Goal: Answer question/provide support: Ask a question

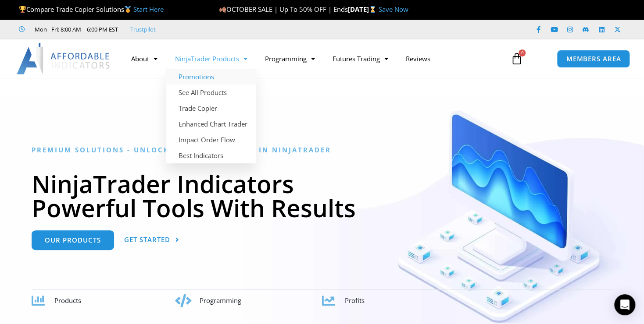
click at [201, 74] on link "Promotions" at bounding box center [211, 77] width 90 height 16
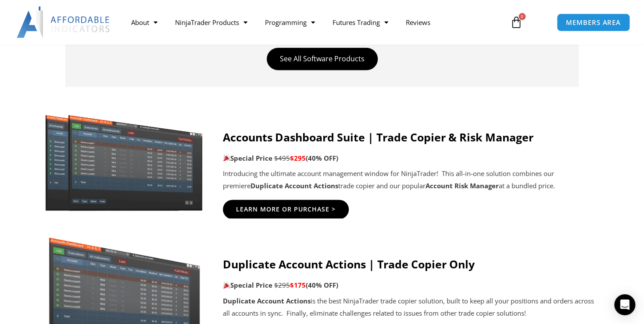
scroll to position [426, 0]
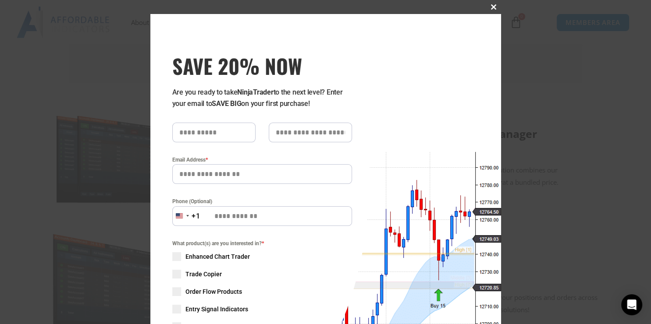
click at [491, 3] on button "Close this module" at bounding box center [494, 7] width 14 height 14
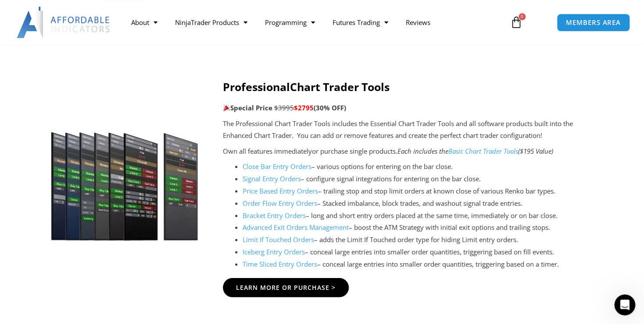
scroll to position [1042, 0]
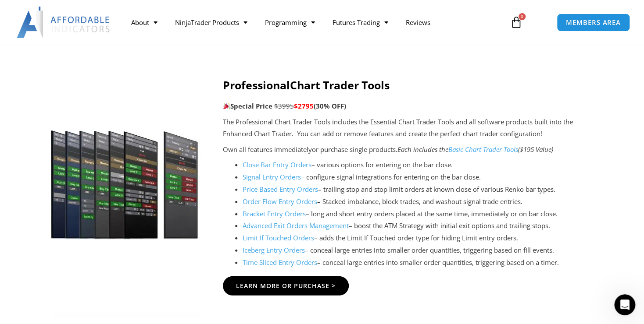
click at [300, 222] on link "Advanced Exit Orders Management" at bounding box center [295, 225] width 106 height 9
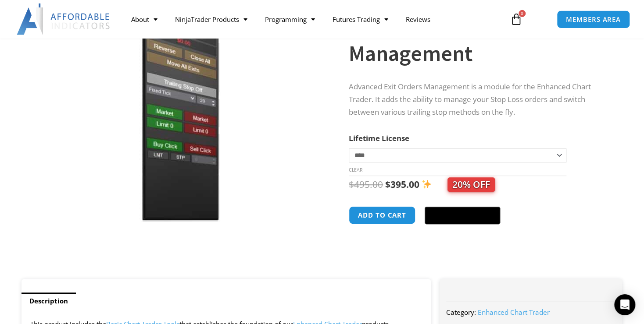
scroll to position [95, 0]
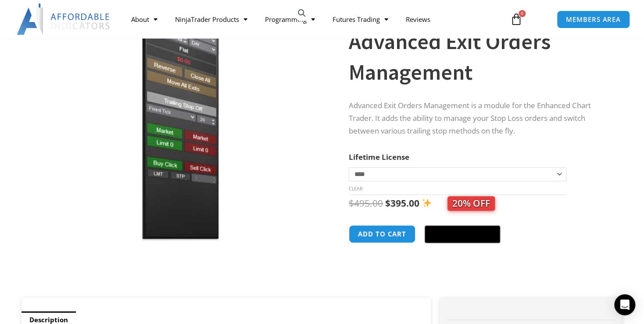
click at [544, 234] on div "Advanced Exit Orders Management quantity Add to cart @import url(//fonts.google…" at bounding box center [477, 237] width 256 height 25
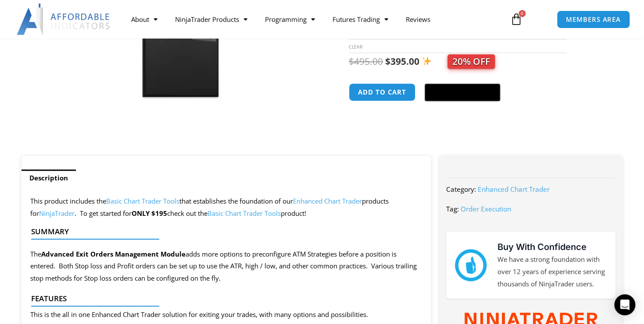
scroll to position [47, 0]
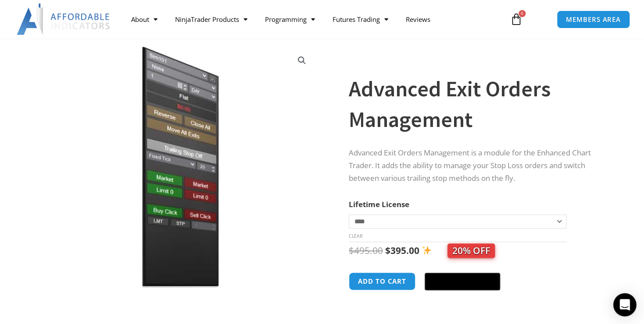
click at [622, 302] on icon "Open Intercom Messenger" at bounding box center [624, 304] width 10 height 11
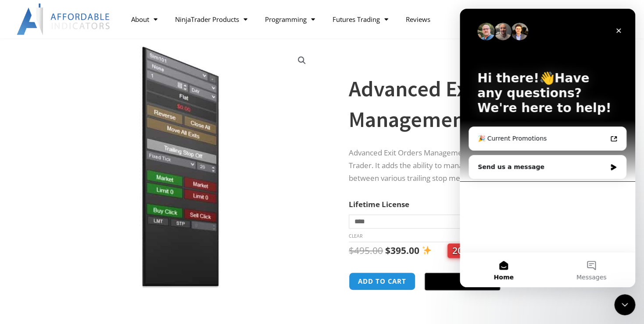
scroll to position [0, 0]
click at [524, 166] on div "Send us a message" at bounding box center [541, 167] width 128 height 9
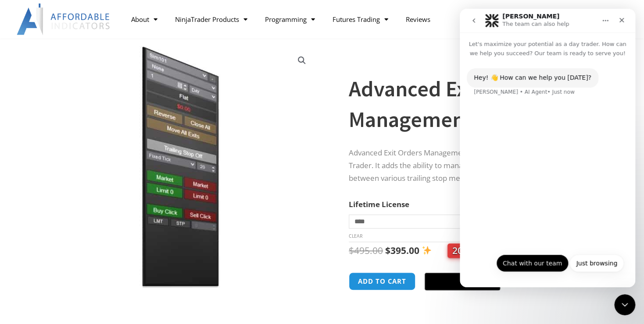
click at [530, 265] on button "Chat with our team" at bounding box center [532, 264] width 72 height 18
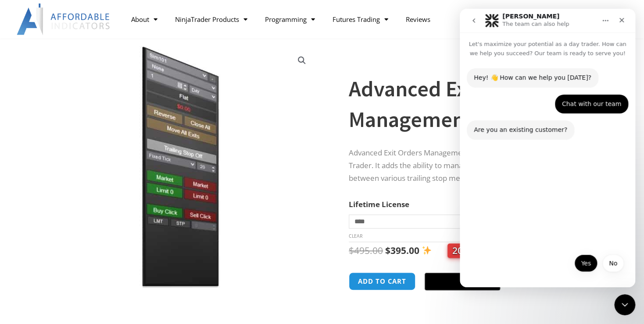
click at [586, 261] on button "Yes" at bounding box center [585, 264] width 23 height 18
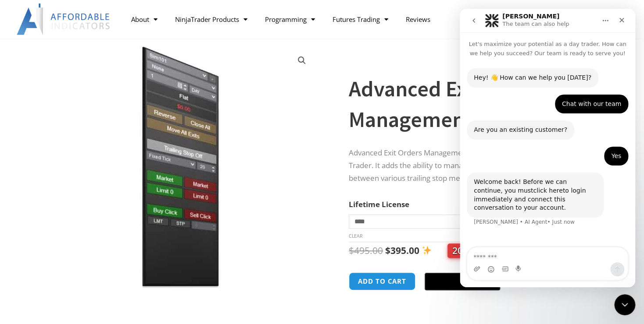
click at [533, 193] on link "click here" at bounding box center [547, 190] width 29 height 7
click at [533, 255] on textarea "Message…" at bounding box center [547, 255] width 160 height 15
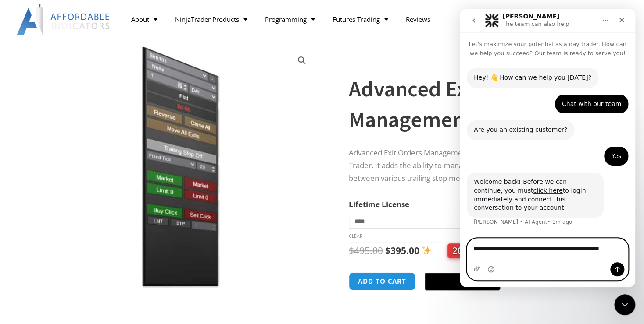
type textarea "**********"
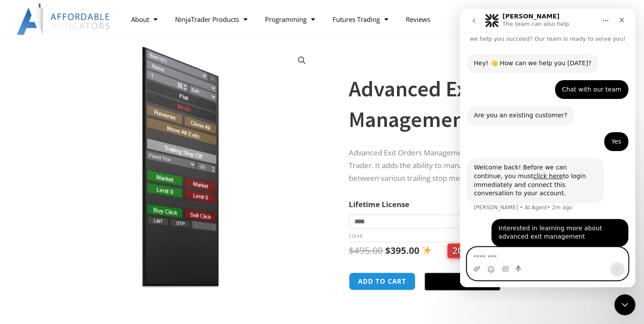
scroll to position [14, 0]
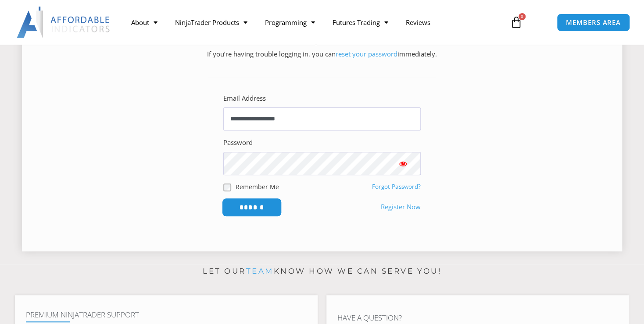
scroll to position [142, 0]
click at [256, 203] on input "******" at bounding box center [252, 207] width 60 height 19
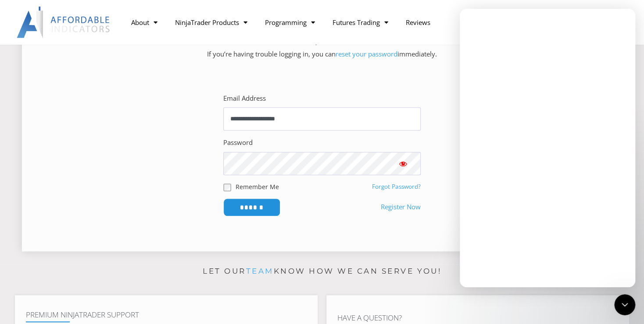
scroll to position [0, 0]
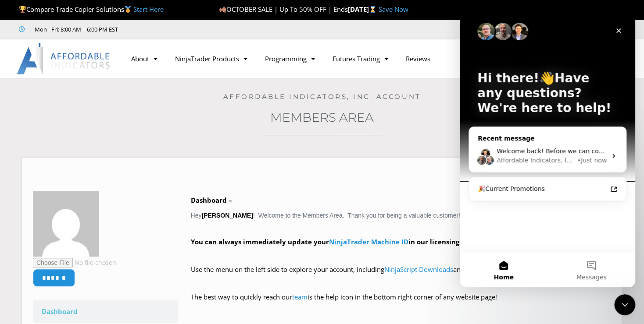
click at [612, 154] on icon "Intercom messenger" at bounding box center [613, 156] width 7 height 7
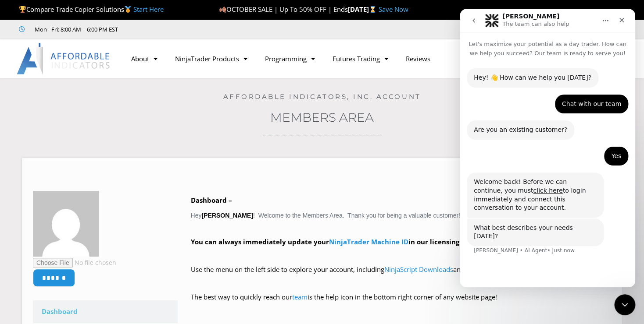
click at [535, 263] on div "Hey! 👋 How can we help you [DATE]? [PERSON_NAME] • AI Agent • Just now Chat wit…" at bounding box center [546, 169] width 175 height 222
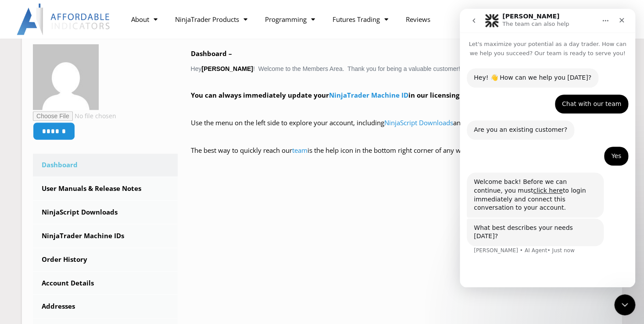
scroll to position [47, 0]
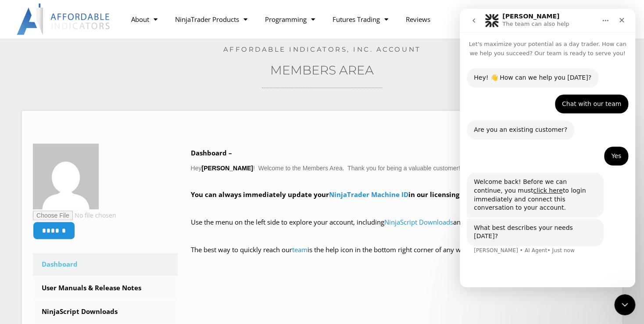
click at [552, 224] on div "What best describes your needs [DATE]?" at bounding box center [534, 232] width 123 height 17
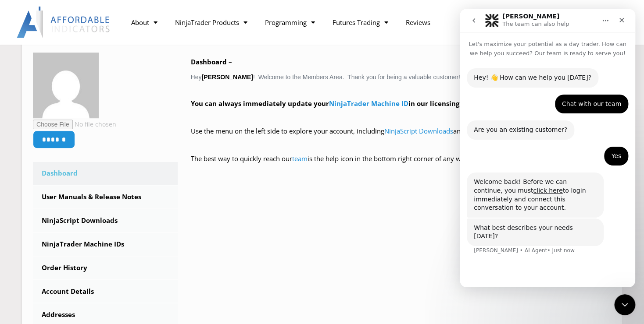
scroll to position [142, 0]
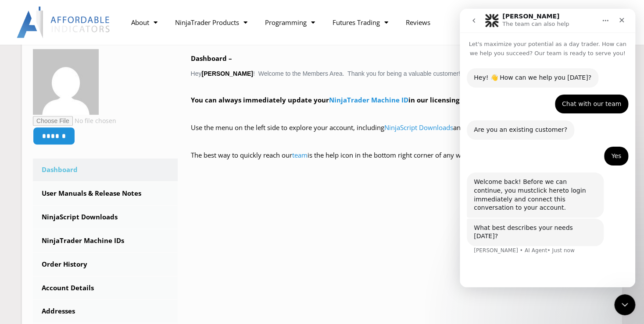
click at [533, 190] on link "click here" at bounding box center [547, 190] width 29 height 7
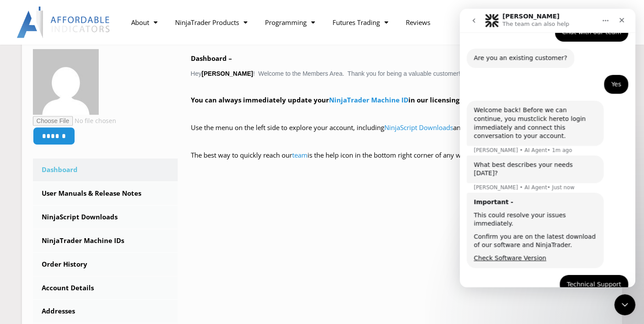
scroll to position [106, 0]
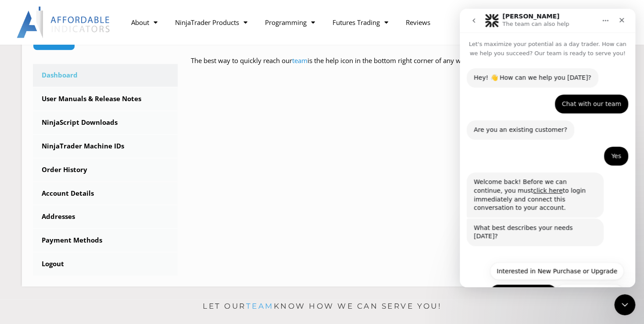
click at [524, 285] on button "Technical Support" at bounding box center [523, 294] width 68 height 18
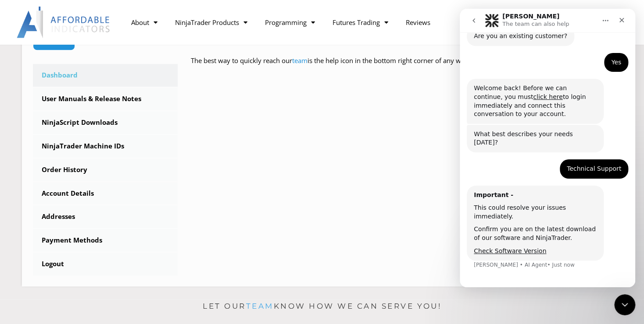
scroll to position [68, 0]
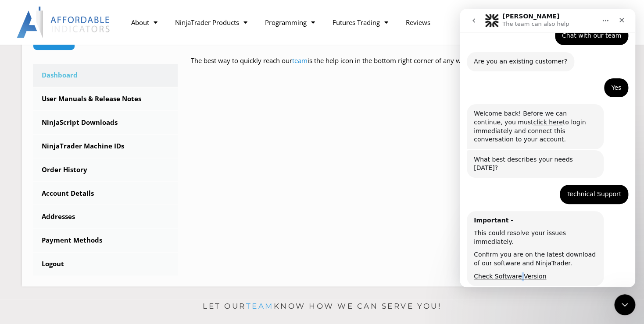
click at [516, 259] on div "Important - This could resolve your issues immediately. Confirm you are on the …" at bounding box center [534, 248] width 137 height 75
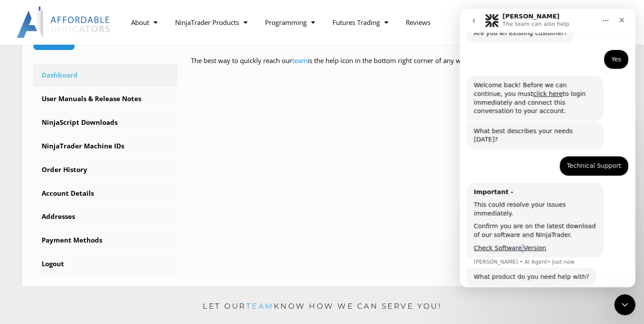
scroll to position [97, 0]
click at [533, 273] on div "What product do you need help with?" at bounding box center [530, 277] width 115 height 9
click at [527, 273] on div "What product do you need help with?" at bounding box center [530, 277] width 115 height 9
click at [622, 301] on icon "Close Intercom Messenger" at bounding box center [623, 304] width 11 height 11
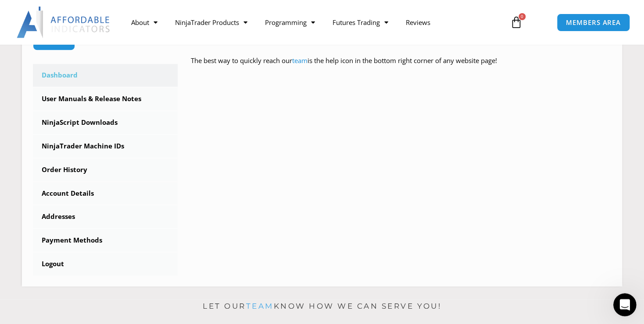
scroll to position [0, 0]
click at [626, 302] on icon "Open Intercom Messenger" at bounding box center [623, 304] width 14 height 14
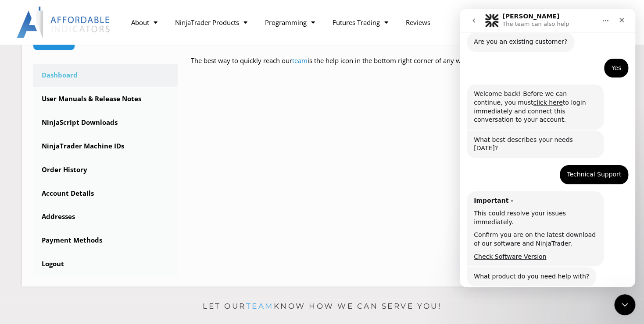
scroll to position [88, 0]
click at [622, 18] on icon "Close" at bounding box center [621, 20] width 7 height 7
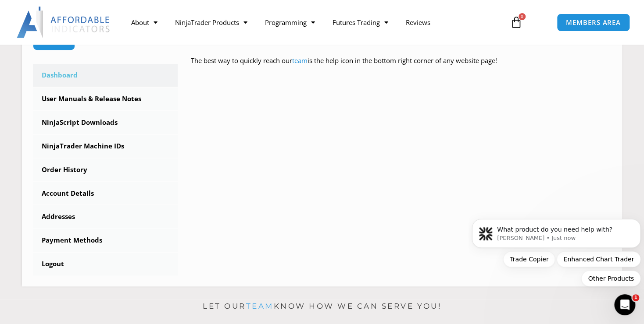
scroll to position [0, 0]
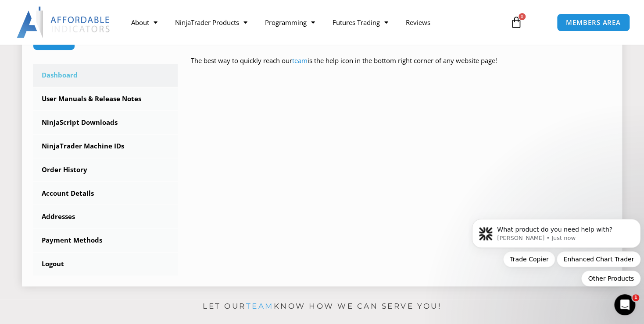
click at [444, 126] on div "****** Dashboard Subscriptions User Manuals & Release Notes NinjaScript Downloa…" at bounding box center [322, 114] width 578 height 321
click at [619, 302] on icon "Open Intercom Messenger" at bounding box center [623, 304] width 14 height 14
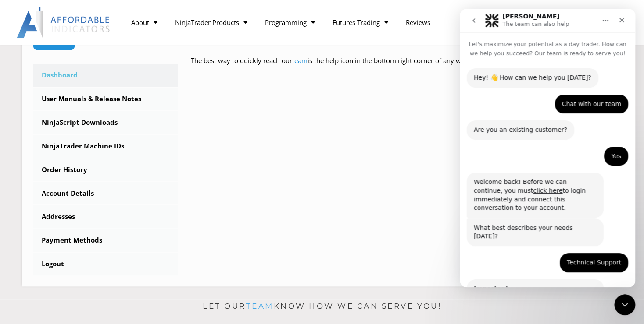
scroll to position [132, 0]
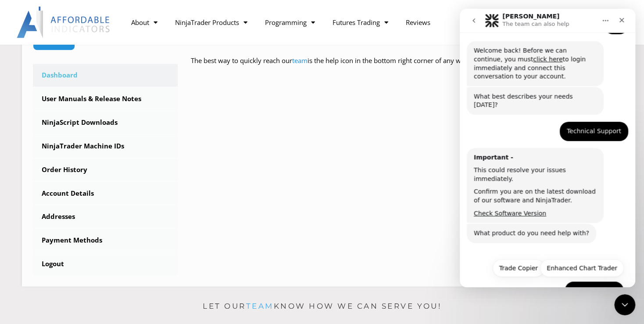
click at [590, 281] on button "Other Products" at bounding box center [593, 290] width 59 height 18
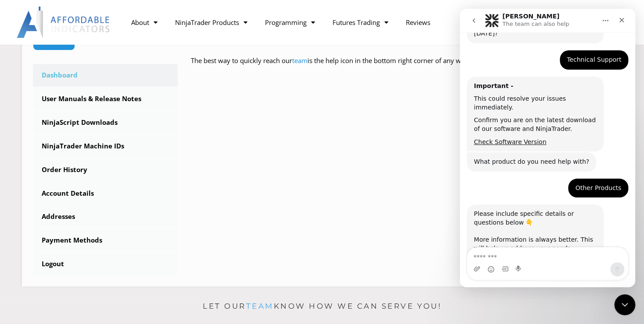
scroll to position [206, 0]
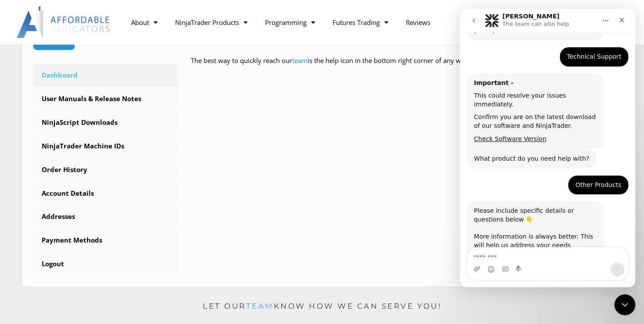
click at [525, 255] on textarea "Message…" at bounding box center [547, 255] width 160 height 15
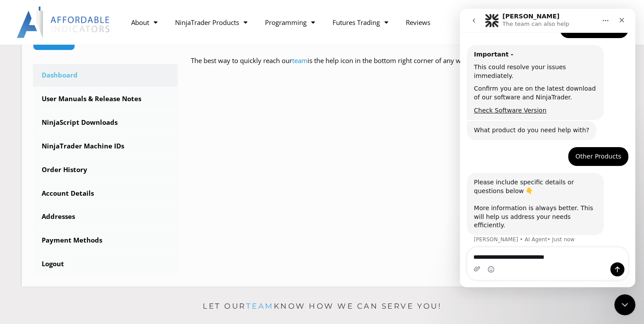
type textarea "**********"
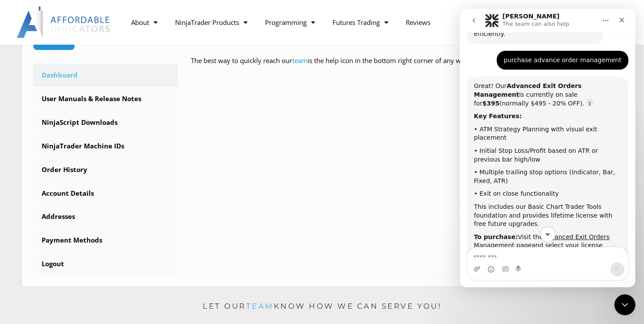
scroll to position [459, 0]
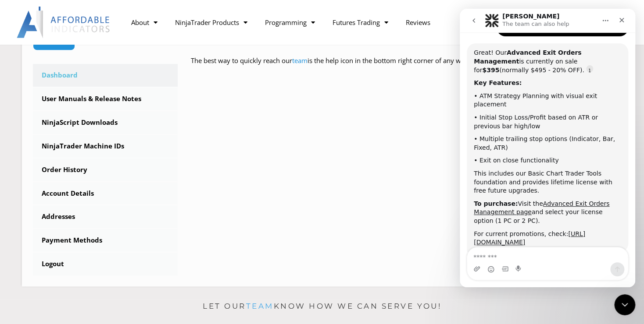
click at [525, 255] on textarea "Message…" at bounding box center [547, 255] width 160 height 15
type textarea "**********"
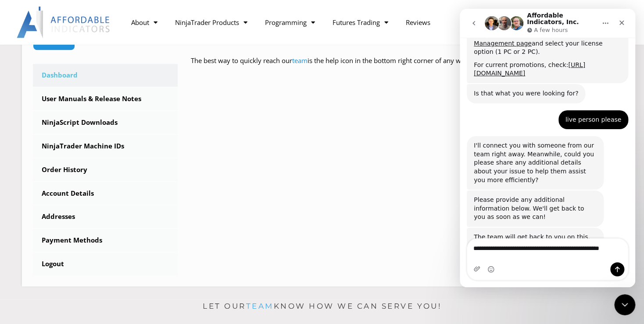
scroll to position [635, 0]
type textarea "**********"
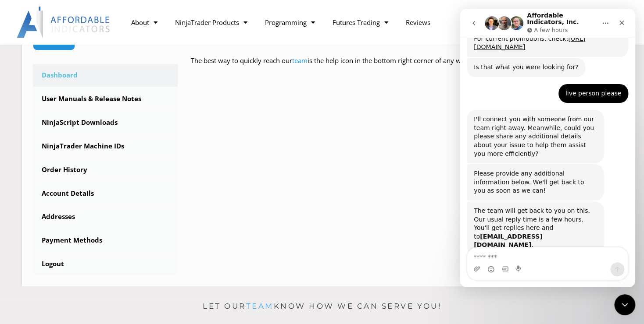
scroll to position [661, 0]
type textarea "**********"
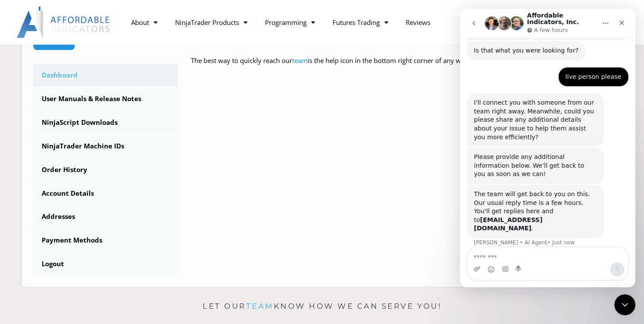
scroll to position [680, 0]
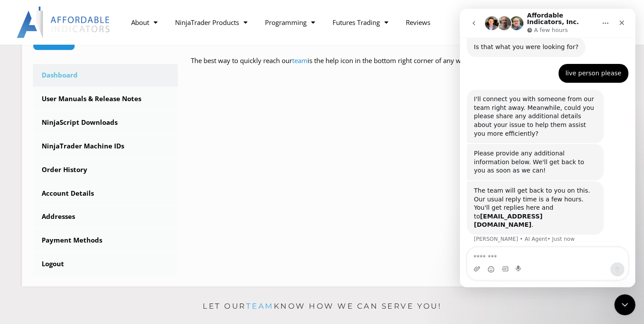
click at [541, 17] on h1 "Affordable Indicators, Inc." at bounding box center [561, 19] width 69 height 14
click at [534, 256] on textarea "Message…" at bounding box center [547, 255] width 160 height 15
click at [501, 254] on textarea "Message…" at bounding box center [547, 255] width 160 height 15
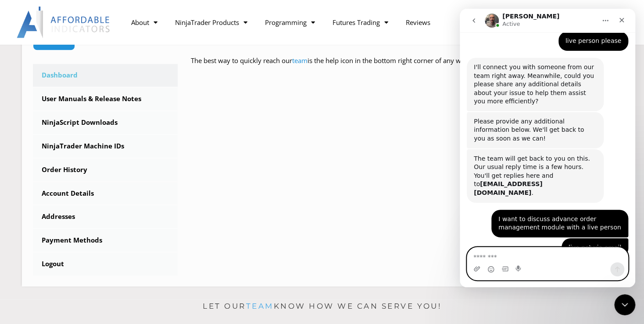
scroll to position [710, 0]
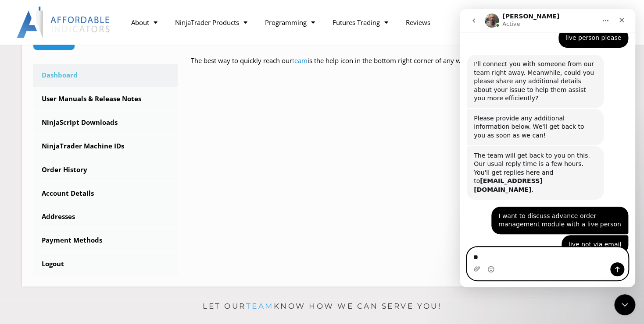
type textarea "*"
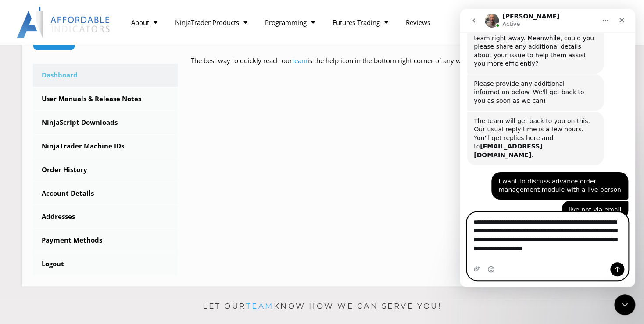
scroll to position [745, 0]
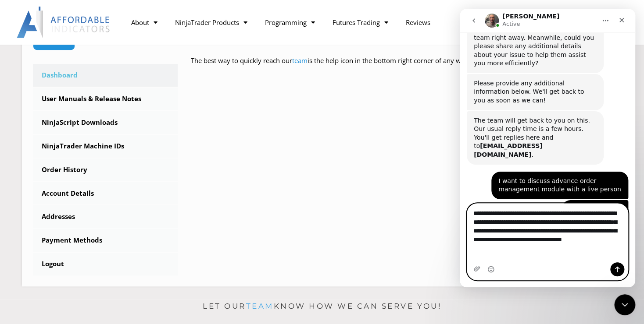
click at [592, 241] on textarea "**********" at bounding box center [547, 229] width 160 height 50
click at [601, 239] on textarea "**********" at bounding box center [547, 229] width 160 height 50
click at [569, 254] on textarea "**********" at bounding box center [547, 229] width 160 height 50
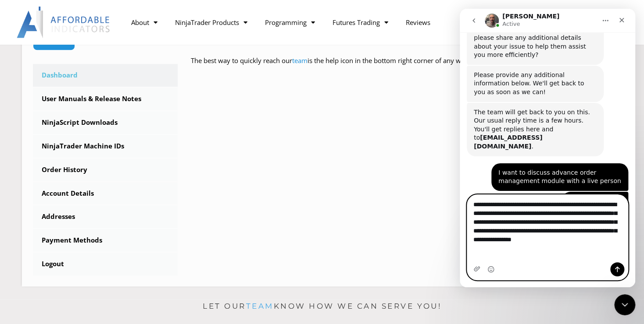
scroll to position [754, 0]
type textarea "**********"
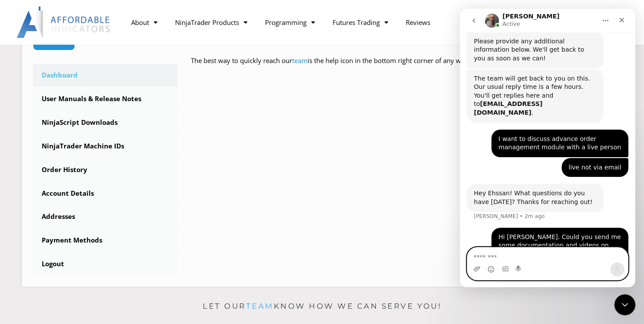
scroll to position [787, 0]
click at [507, 261] on textarea "Message…" at bounding box center [547, 255] width 160 height 15
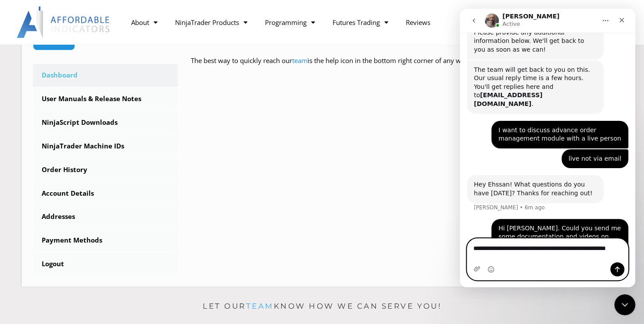
scroll to position [797, 0]
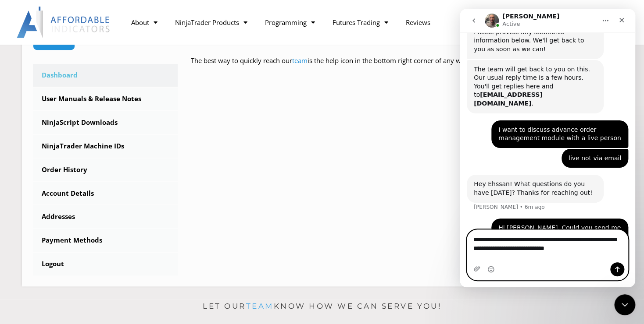
type textarea "**********"
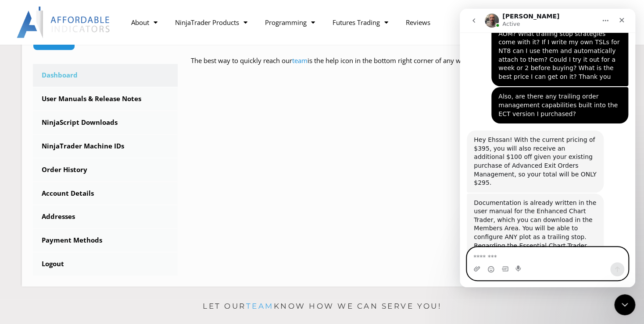
scroll to position [1000, 0]
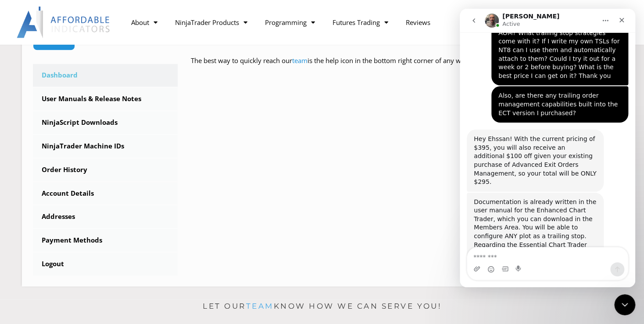
click at [534, 198] on div "Documentation is already written in the user manual for the Enhanced Chart Trad…" at bounding box center [534, 258] width 123 height 120
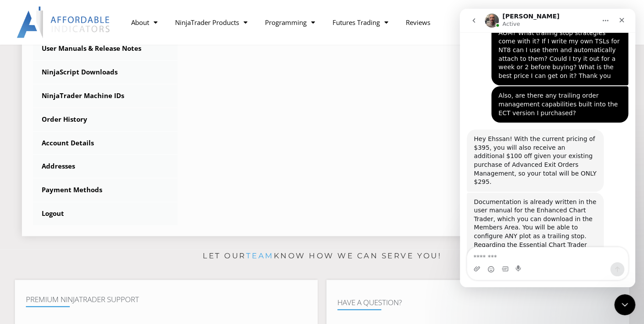
scroll to position [237, 0]
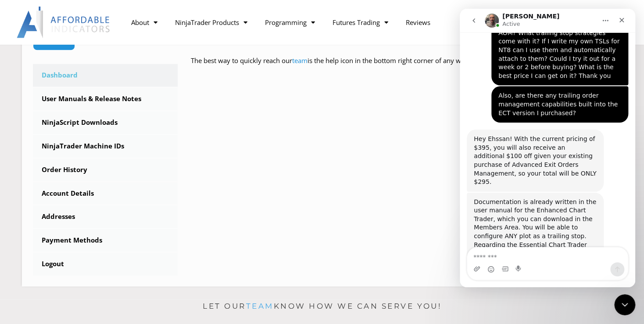
drag, startPoint x: 495, startPoint y: 178, endPoint x: 547, endPoint y: 196, distance: 55.1
click at [547, 198] on div "Documentation is already written in the user manual for the Enhanced Chart Trad…" at bounding box center [534, 258] width 123 height 120
copy div "unless you are good with a couple clicks to attach the Stop Loss order to a plo…"
click at [514, 256] on textarea "Message…" at bounding box center [547, 255] width 160 height 15
paste textarea "**********"
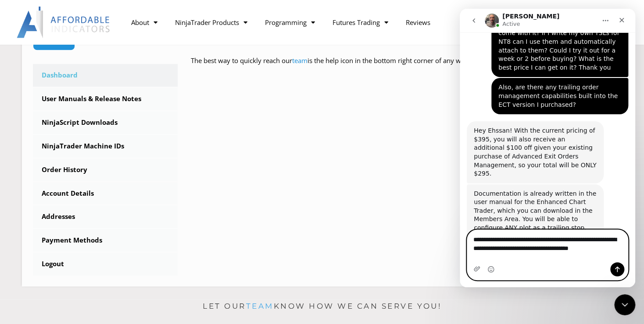
scroll to position [1009, 0]
click at [474, 249] on textarea "**********" at bounding box center [547, 242] width 160 height 24
click at [616, 254] on textarea "**********" at bounding box center [547, 242] width 160 height 24
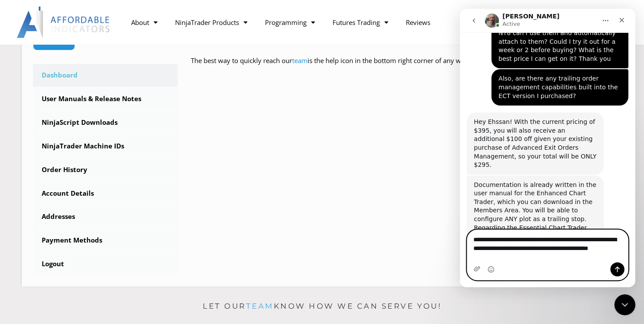
scroll to position [1018, 0]
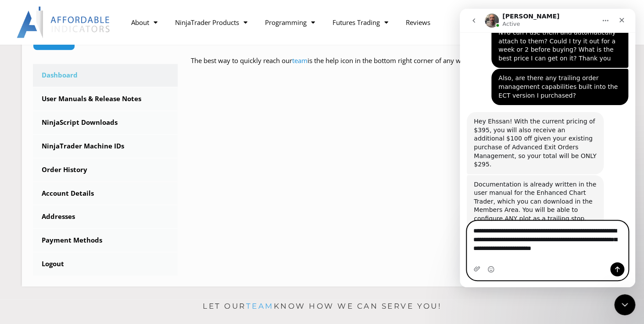
click at [511, 254] on textarea "**********" at bounding box center [547, 237] width 160 height 32
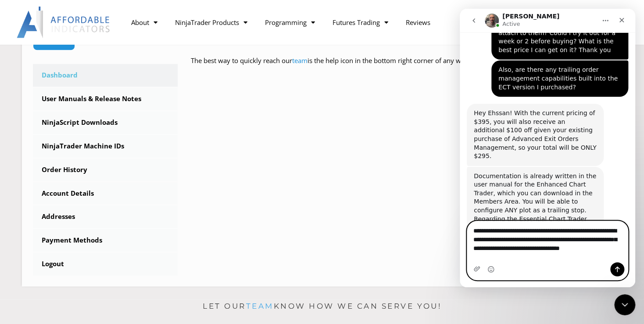
scroll to position [1026, 0]
click at [508, 255] on textarea "**********" at bounding box center [547, 241] width 160 height 41
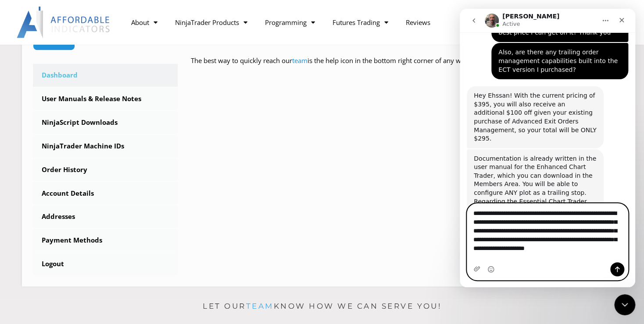
scroll to position [1044, 0]
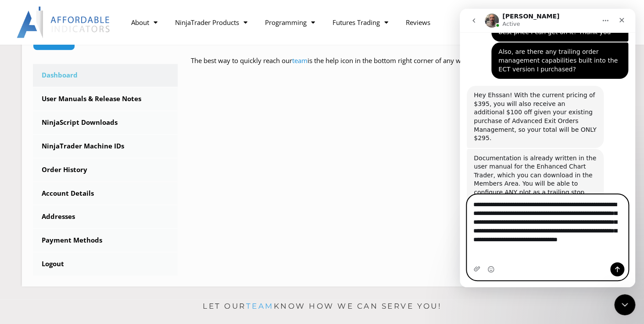
type textarea "**********"
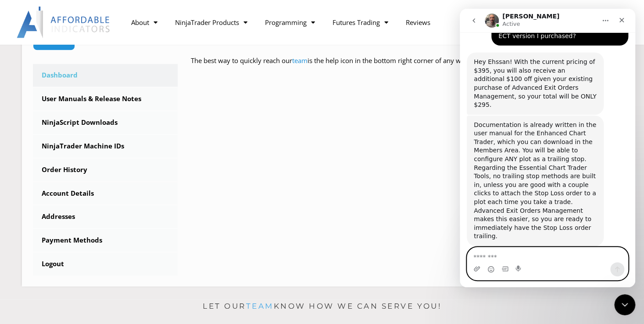
scroll to position [1078, 0]
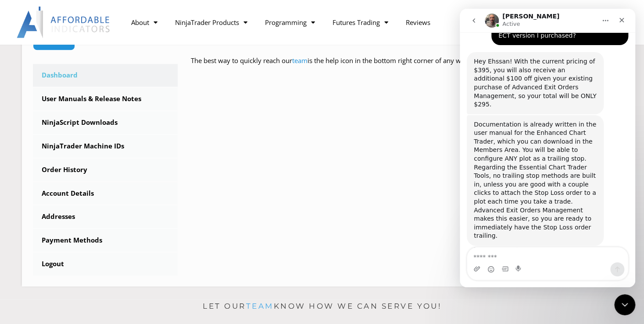
click at [511, 121] on div "Documentation is already written in the user manual for the Enhanced Chart Trad…" at bounding box center [534, 181] width 123 height 120
click at [521, 121] on div "Documentation is already written in the user manual for the Enhanced Chart Trad…" at bounding box center [534, 181] width 123 height 120
drag, startPoint x: 526, startPoint y: 107, endPoint x: 568, endPoint y: 110, distance: 42.2
click at [568, 121] on div "Documentation is already written in the user manual for the Enhanced Chart Trad…" at bounding box center [534, 181] width 123 height 120
click at [530, 121] on div "Documentation is already written in the user manual for the Enhanced Chart Trad…" at bounding box center [534, 181] width 123 height 120
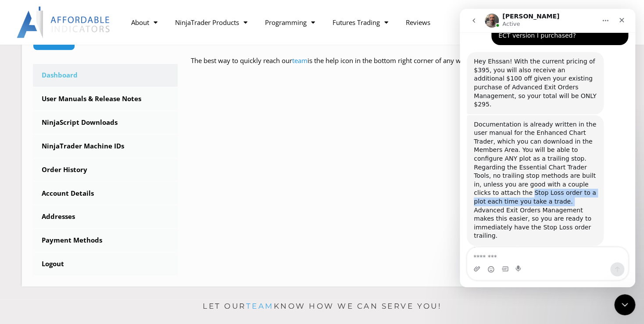
drag, startPoint x: 527, startPoint y: 108, endPoint x: 548, endPoint y: 118, distance: 23.9
click at [548, 121] on div "Documentation is already written in the user manual for the Enhanced Chart Trad…" at bounding box center [534, 181] width 123 height 120
